Goal: Check status: Check status

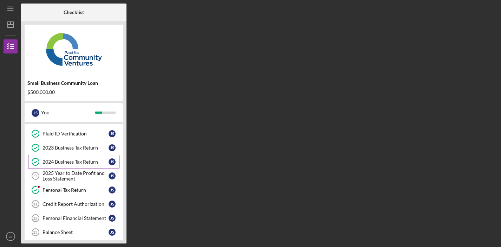
scroll to position [43, 0]
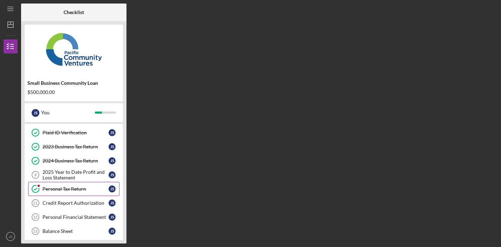
click at [71, 191] on div "Personal Tax Return" at bounding box center [76, 189] width 66 height 6
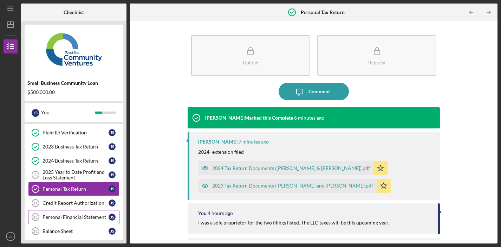
click at [60, 218] on div "Personal Financial Statement" at bounding box center [76, 217] width 66 height 6
